Goal: Task Accomplishment & Management: Use online tool/utility

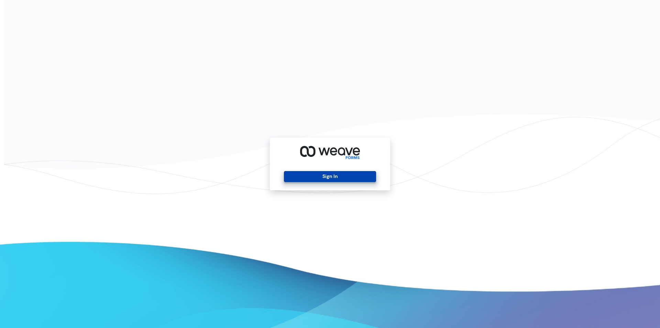
click at [331, 180] on button "Sign In" at bounding box center [330, 176] width 92 height 11
